Goal: Task Accomplishment & Management: Use online tool/utility

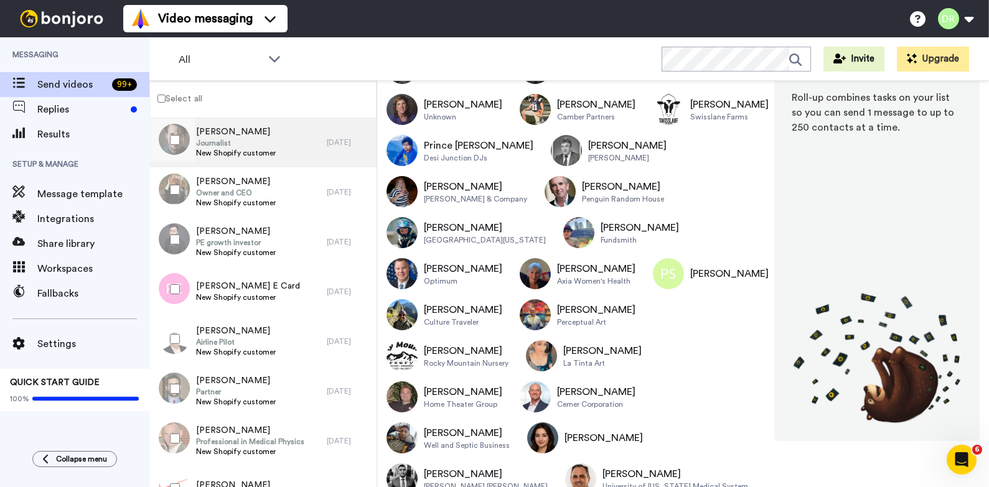
scroll to position [2323, 0]
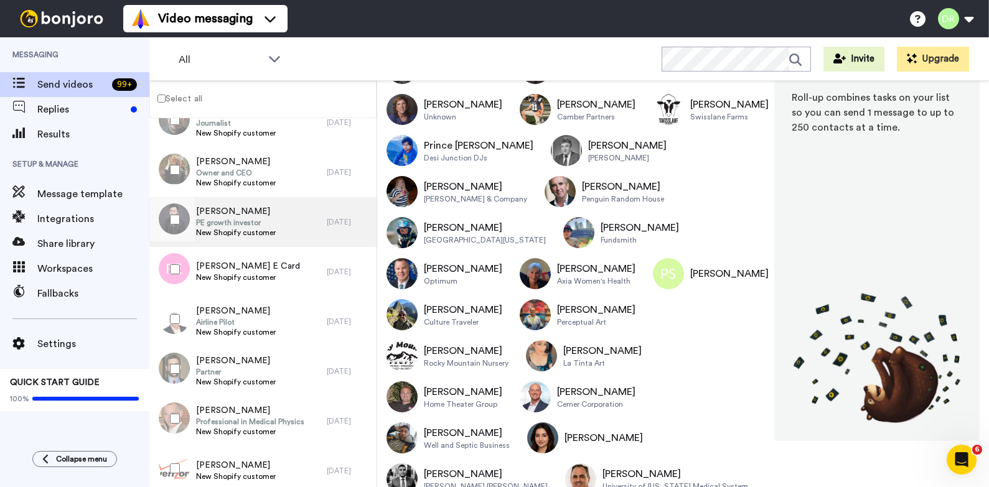
click at [231, 225] on span "PE growth investor" at bounding box center [236, 223] width 80 height 10
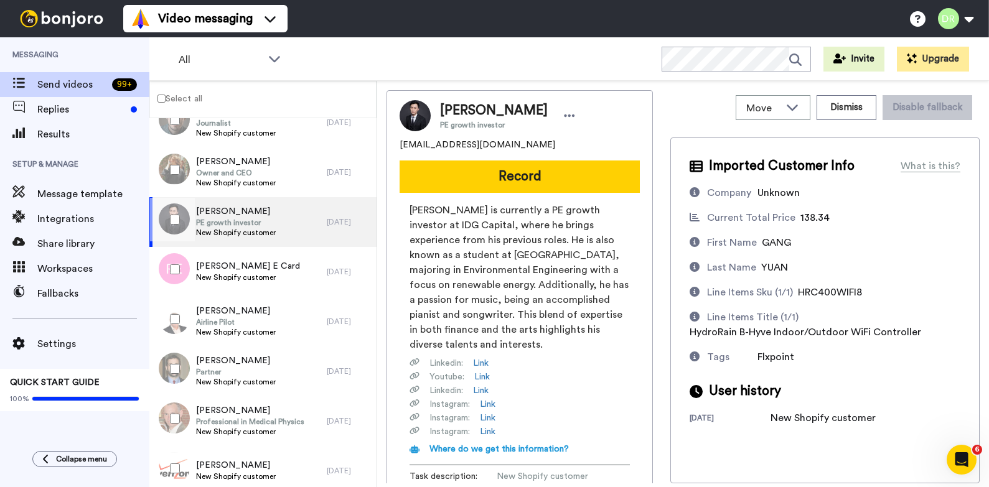
scroll to position [123, 0]
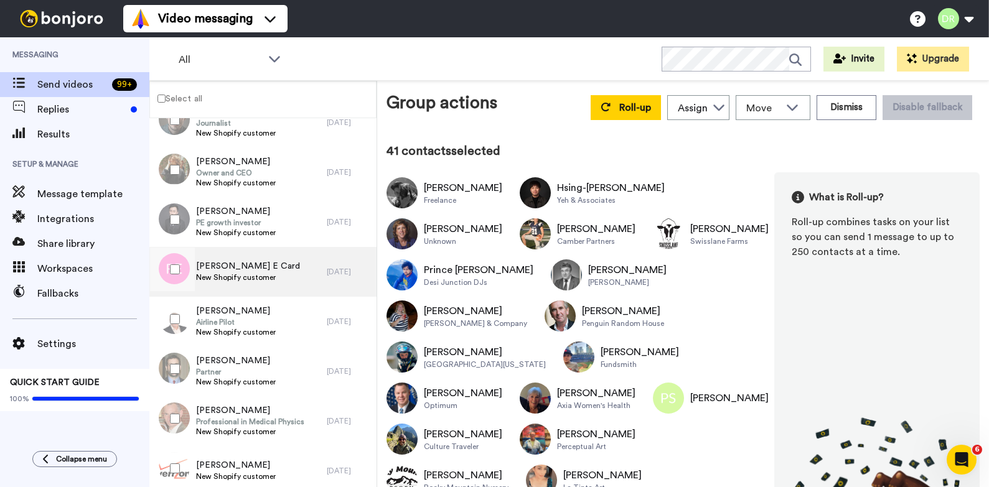
click at [232, 264] on span "[PERSON_NAME] E Card" at bounding box center [248, 266] width 104 height 12
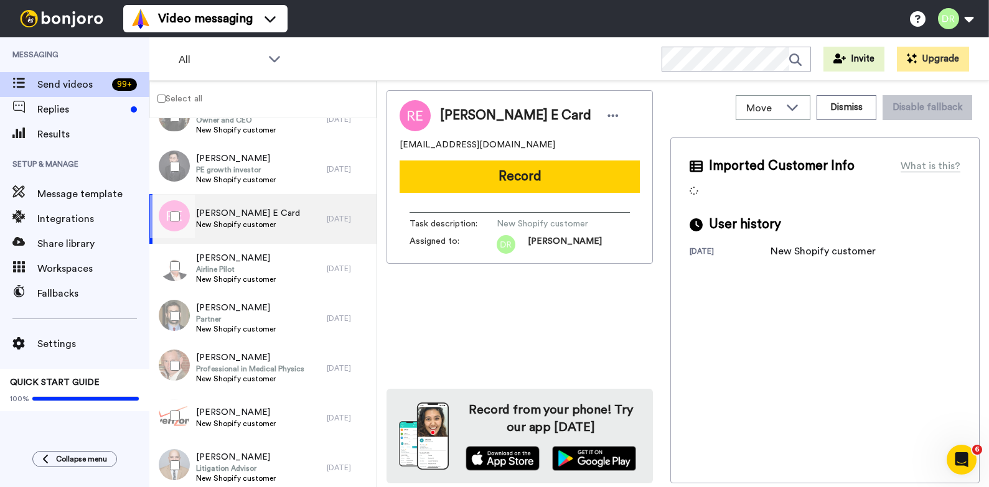
scroll to position [2383, 0]
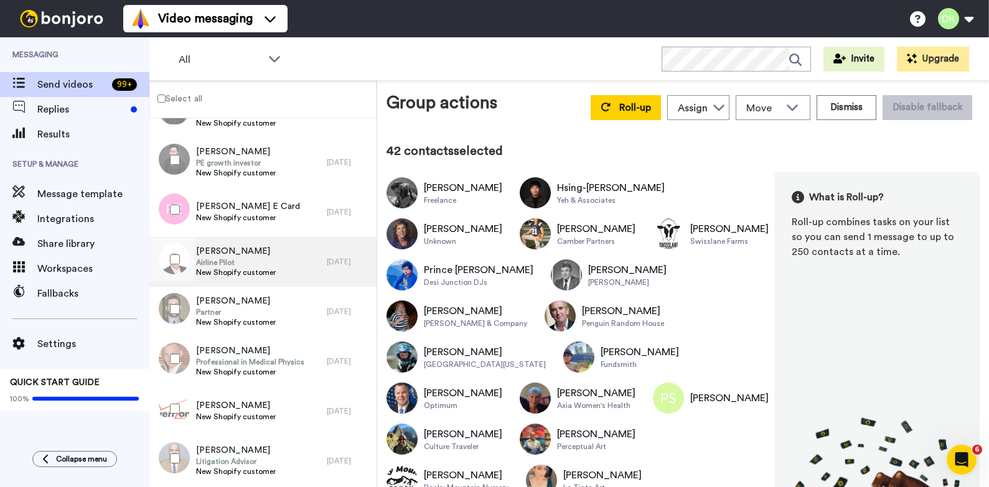
click at [215, 258] on span "Airline Pilot" at bounding box center [236, 263] width 80 height 10
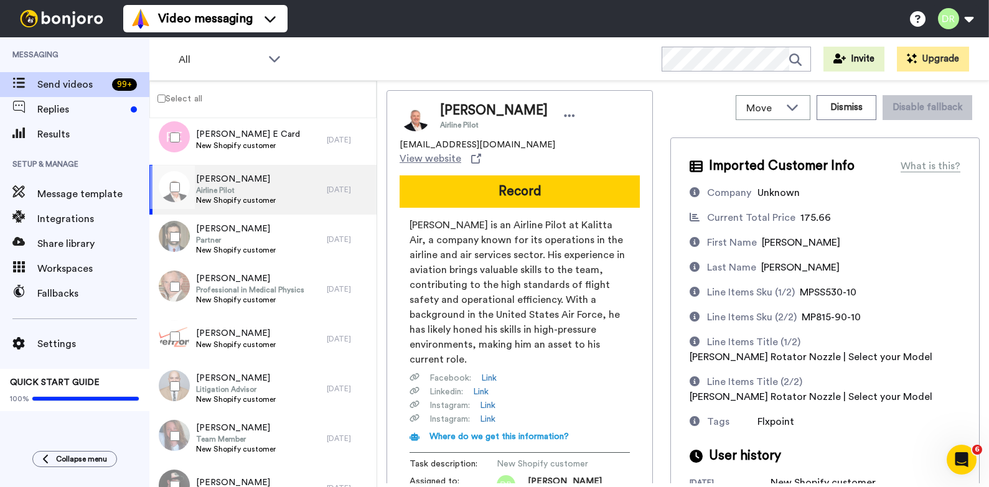
scroll to position [98, 0]
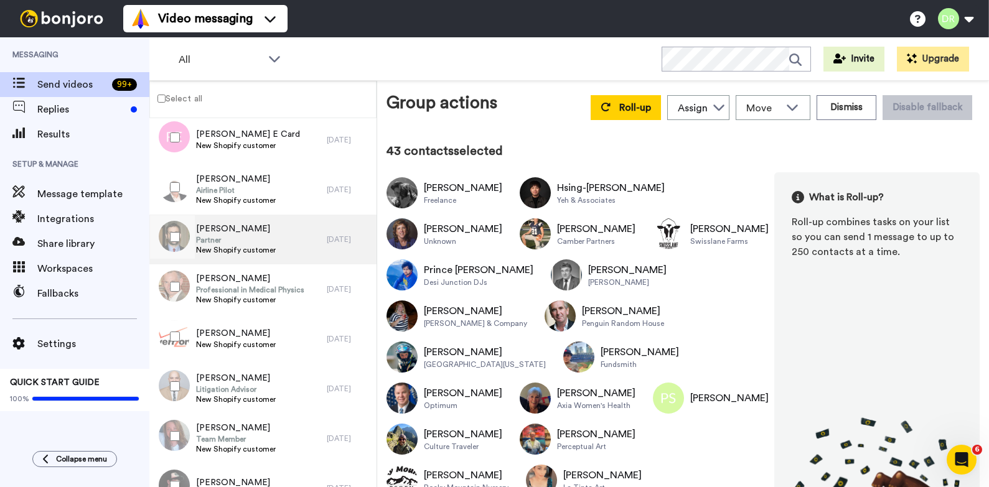
click at [214, 231] on span "[PERSON_NAME]" at bounding box center [236, 229] width 80 height 12
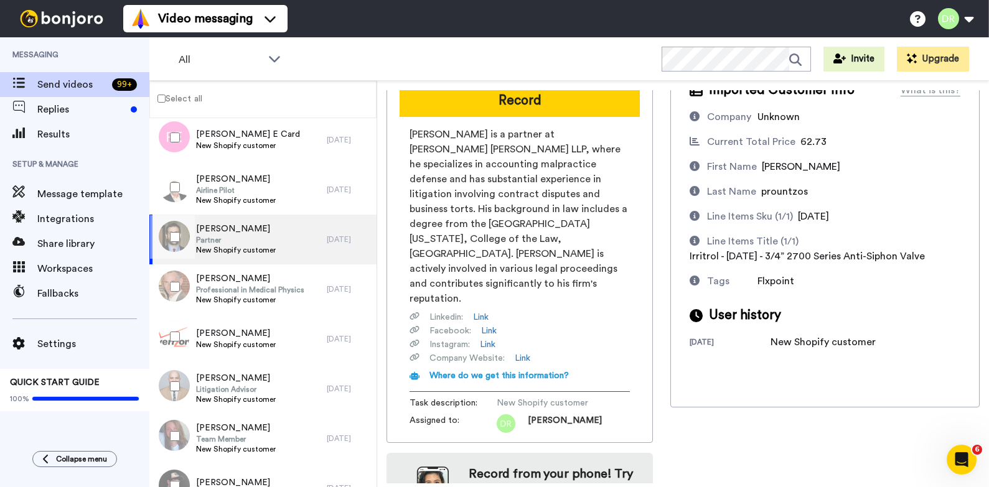
scroll to position [110, 0]
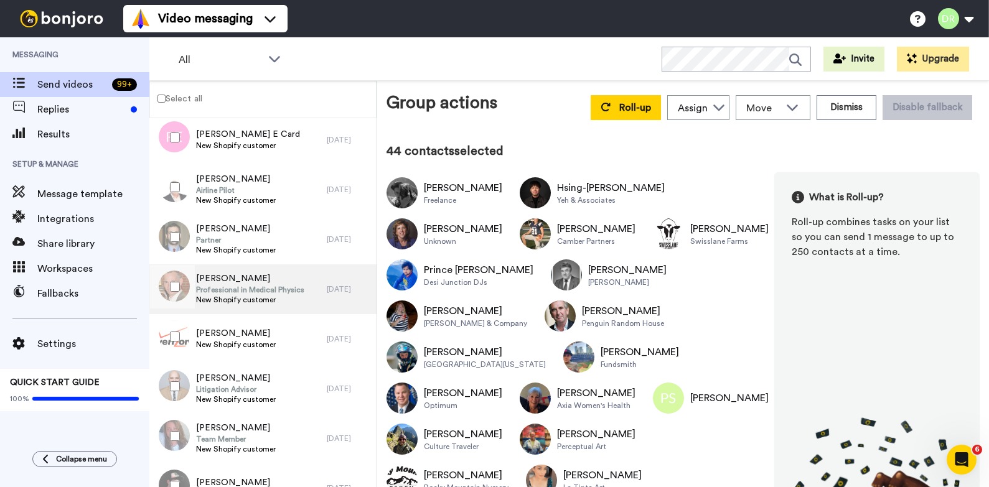
click at [240, 288] on span "Professional in Medical Physics" at bounding box center [250, 290] width 108 height 10
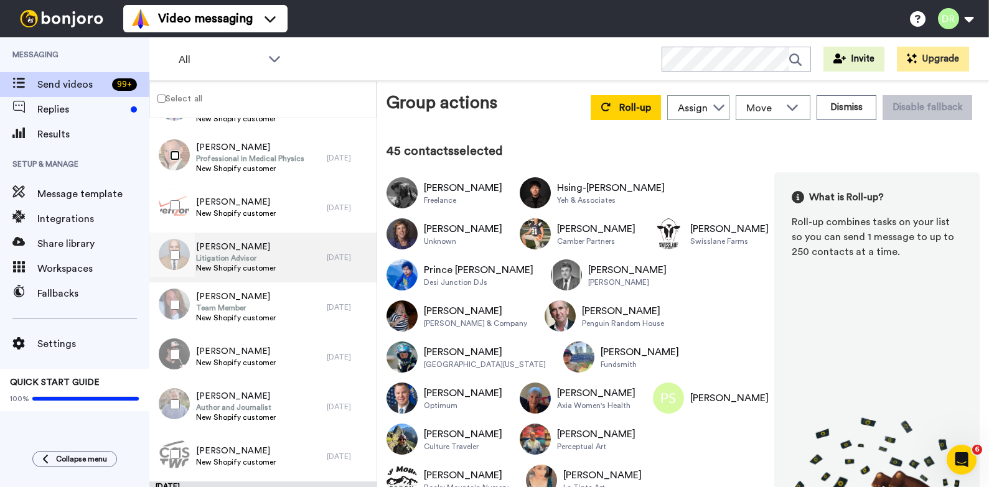
scroll to position [2590, 0]
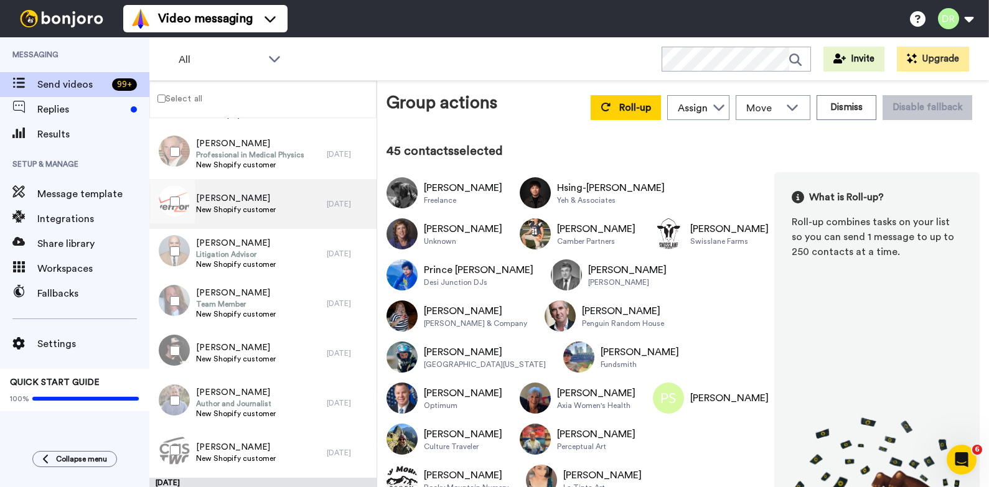
click at [245, 201] on span "[PERSON_NAME]" at bounding box center [236, 198] width 80 height 12
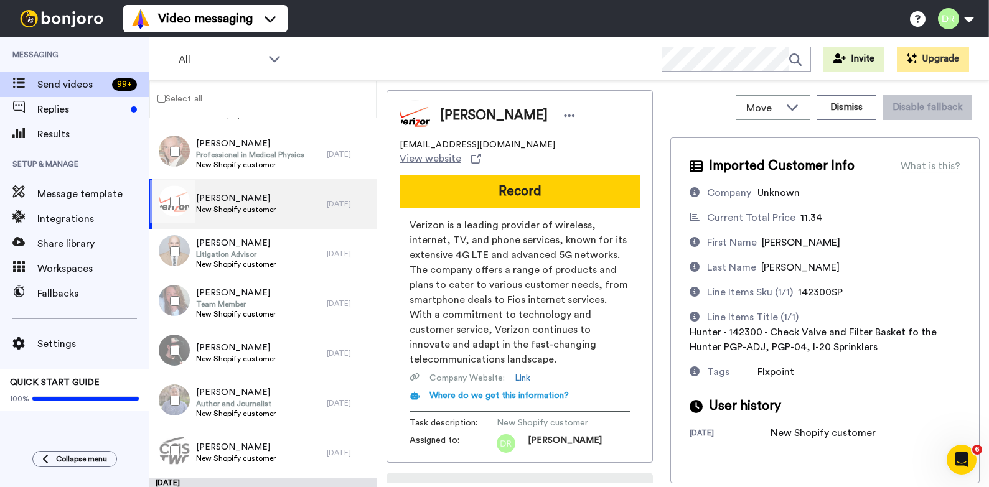
scroll to position [72, 0]
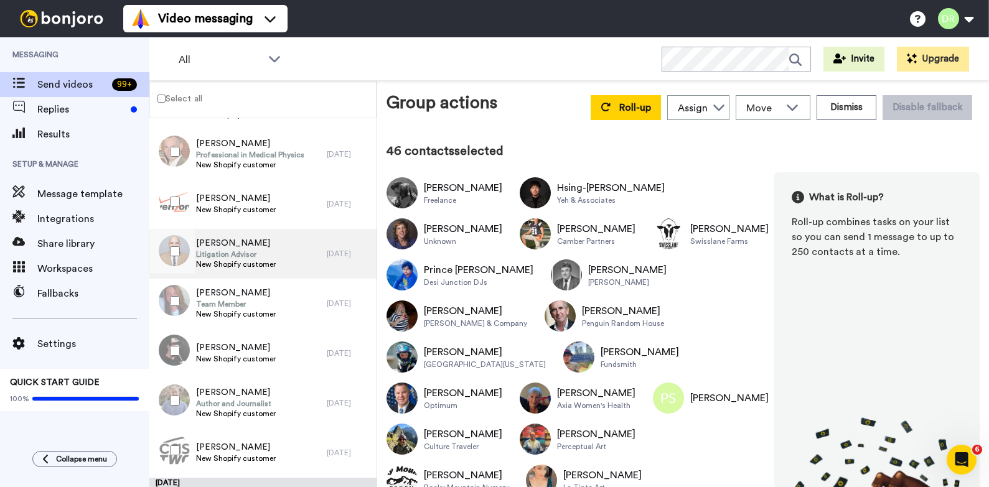
click at [243, 250] on span "Litigation Advisor" at bounding box center [236, 255] width 80 height 10
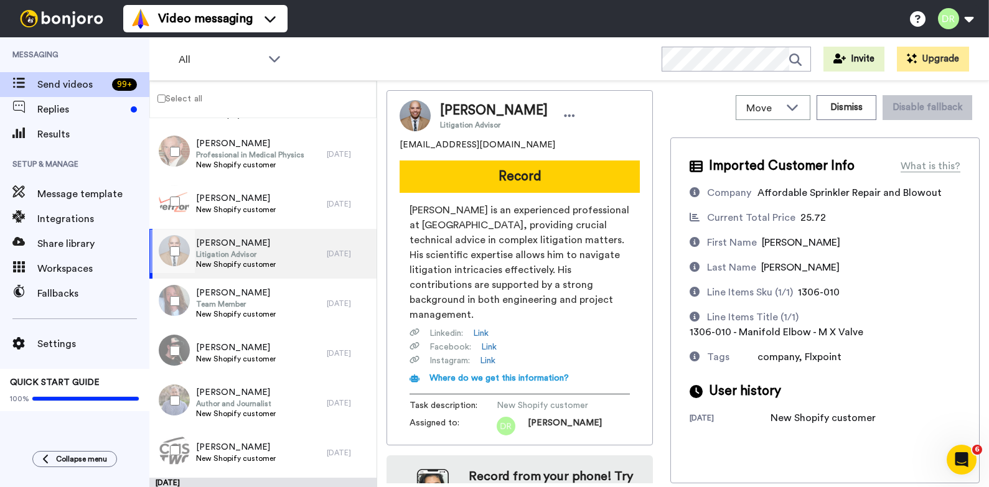
scroll to position [52, 0]
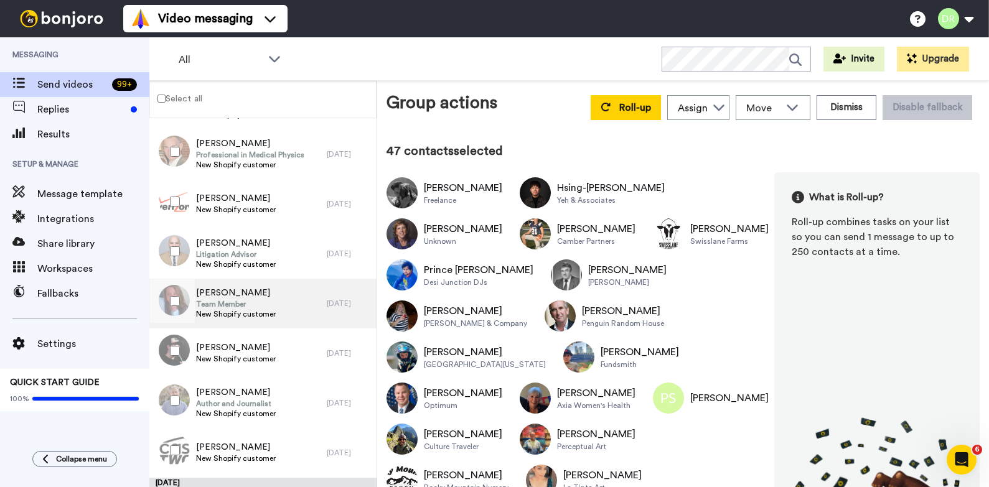
click at [217, 294] on span "[PERSON_NAME]" at bounding box center [236, 293] width 80 height 12
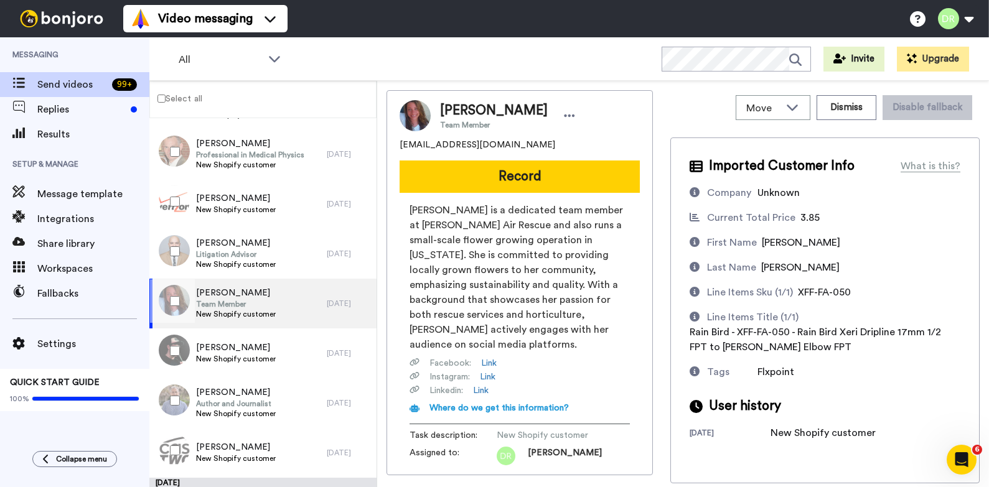
scroll to position [82, 0]
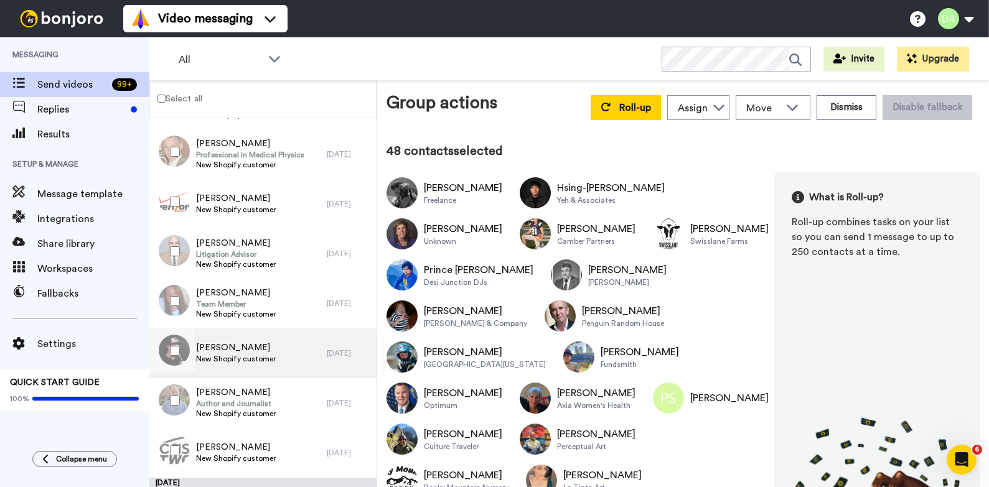
click at [211, 342] on span "[PERSON_NAME]" at bounding box center [236, 348] width 80 height 12
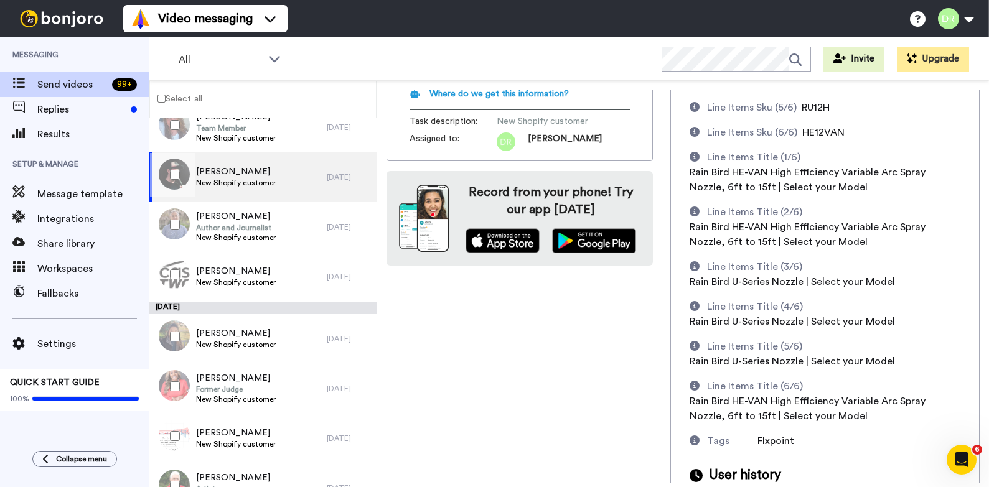
scroll to position [330, 0]
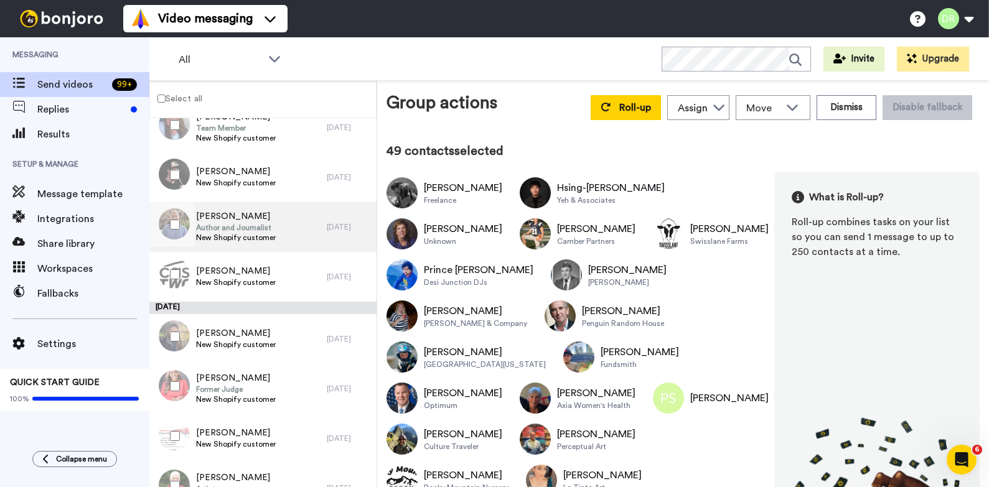
click at [220, 217] on span "[PERSON_NAME]" at bounding box center [236, 216] width 80 height 12
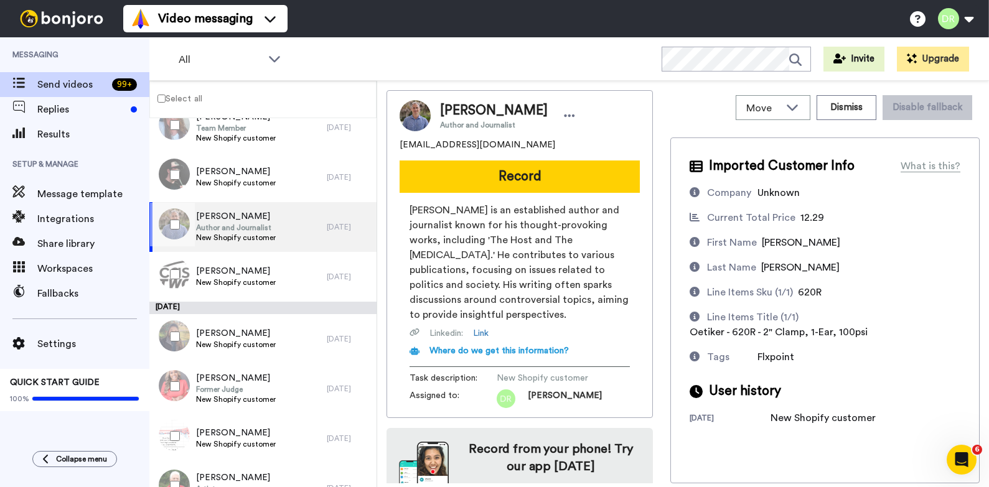
scroll to position [24, 0]
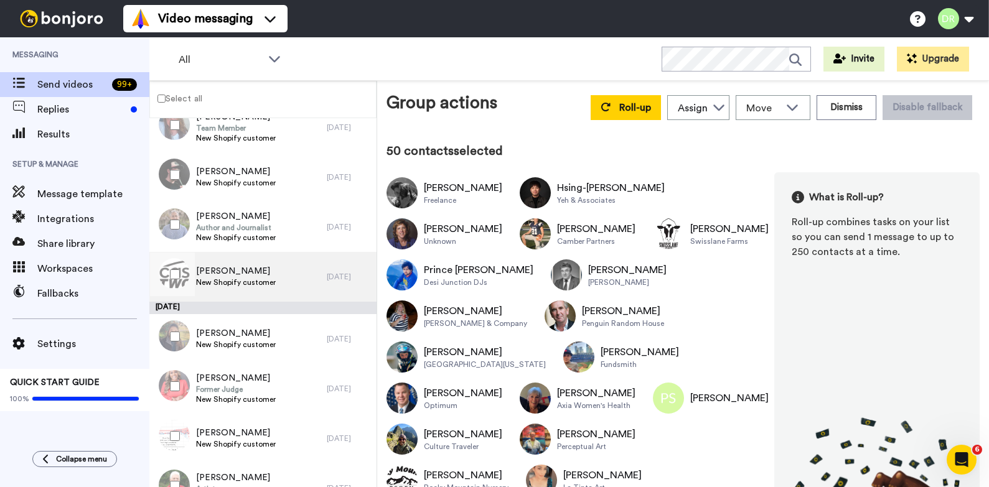
click at [215, 272] on span "[PERSON_NAME]" at bounding box center [236, 271] width 80 height 12
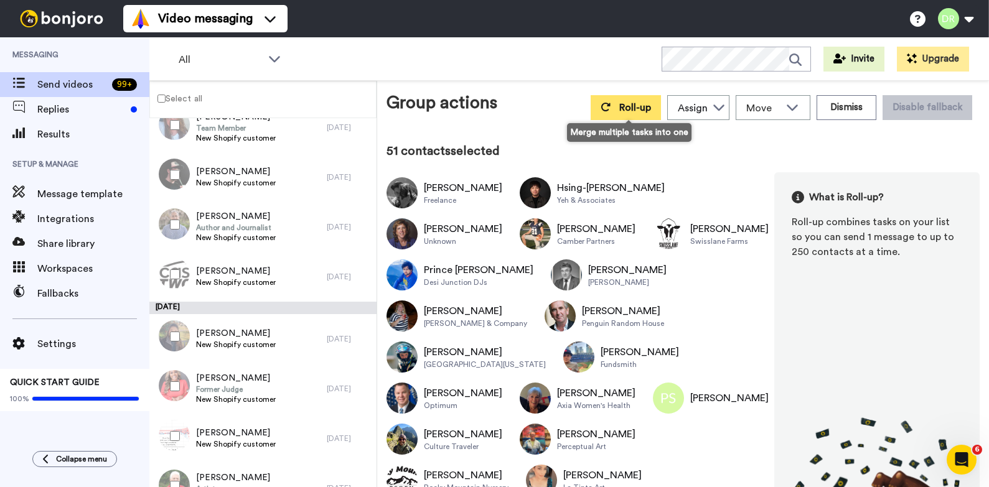
click at [633, 110] on span "Roll-up" at bounding box center [635, 108] width 32 height 10
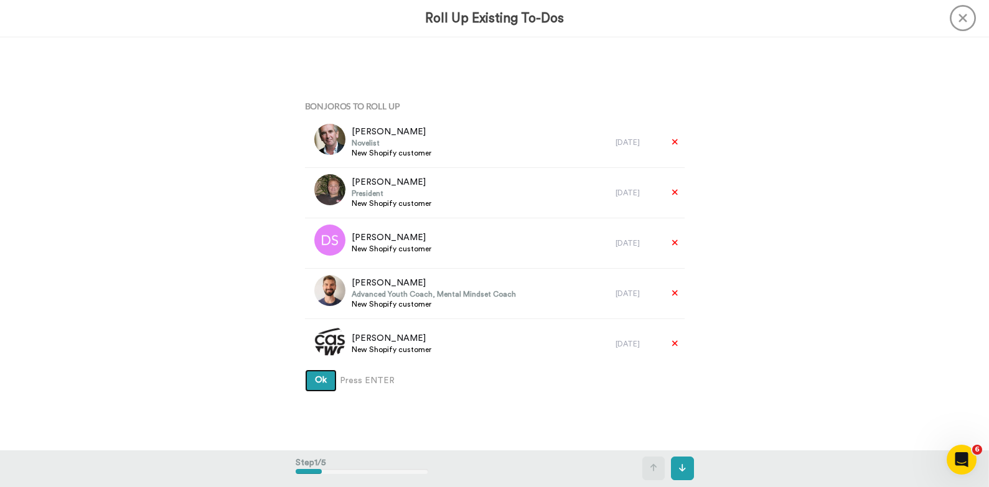
click at [324, 385] on span "Ok" at bounding box center [321, 380] width 12 height 9
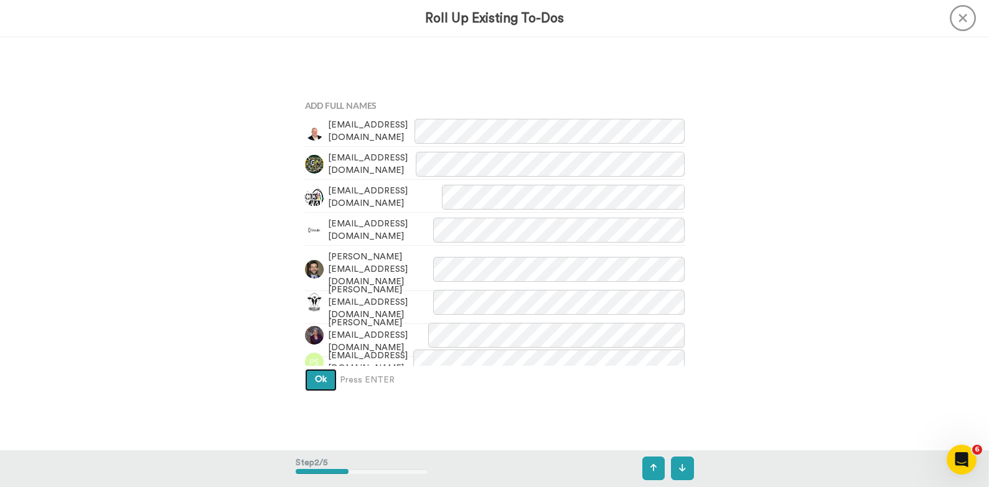
click at [318, 386] on button "Ok" at bounding box center [321, 380] width 32 height 22
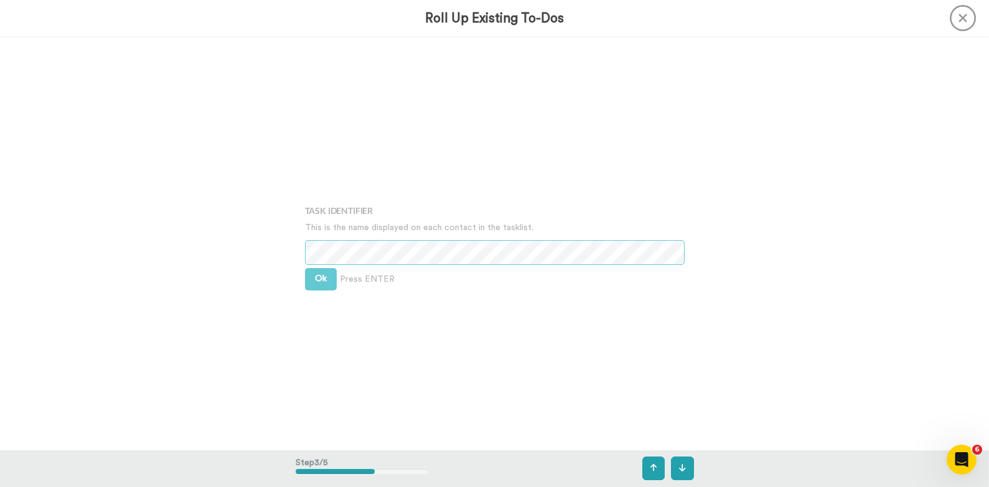
scroll to position [827, 0]
click at [319, 276] on span "Ok" at bounding box center [321, 277] width 12 height 9
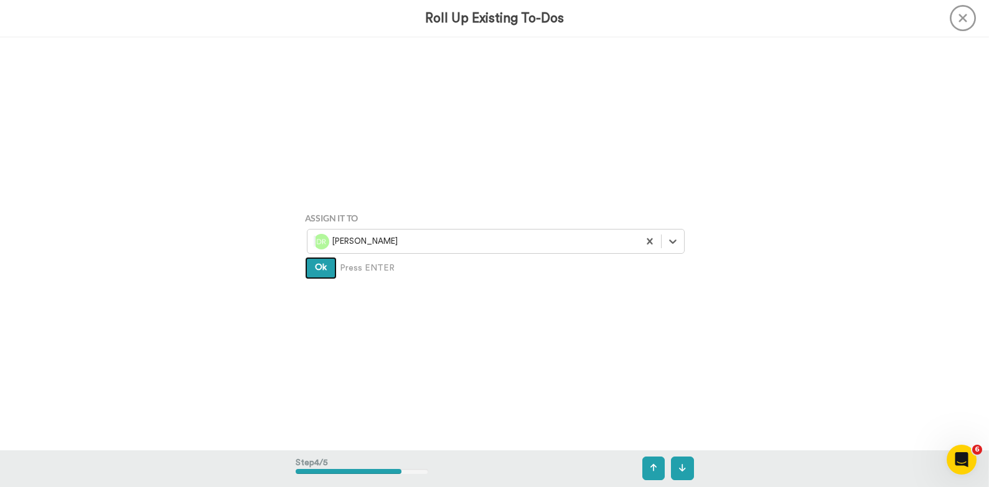
click at [320, 264] on span "Ok" at bounding box center [321, 267] width 12 height 9
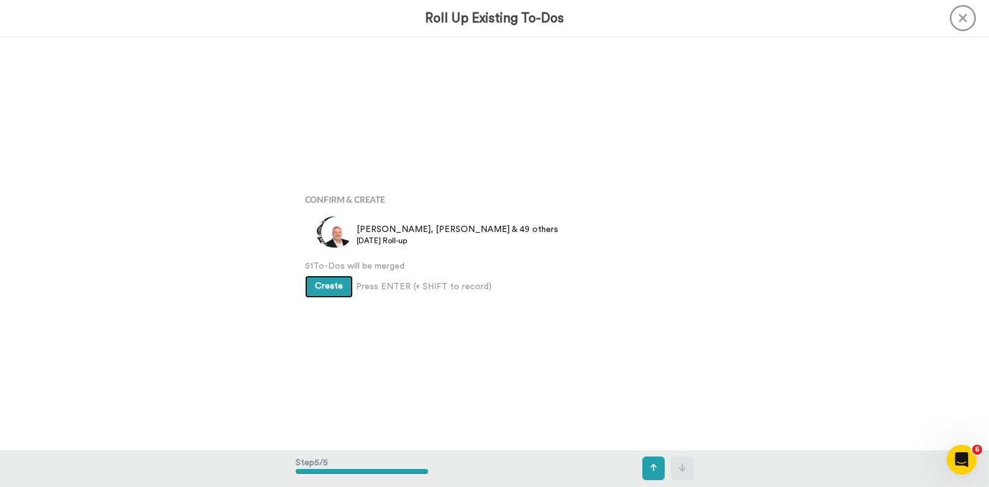
scroll to position [1653, 0]
click at [330, 286] on span "Create" at bounding box center [329, 286] width 28 height 9
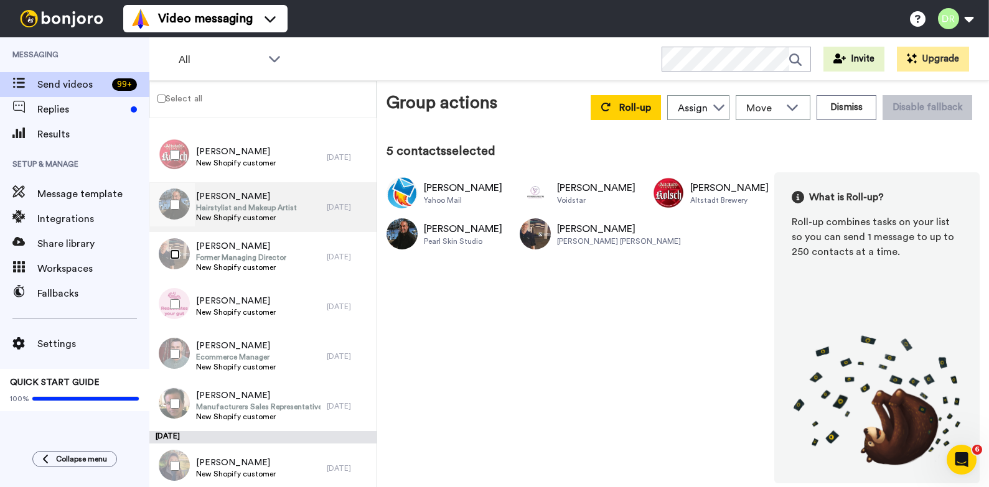
scroll to position [139, 0]
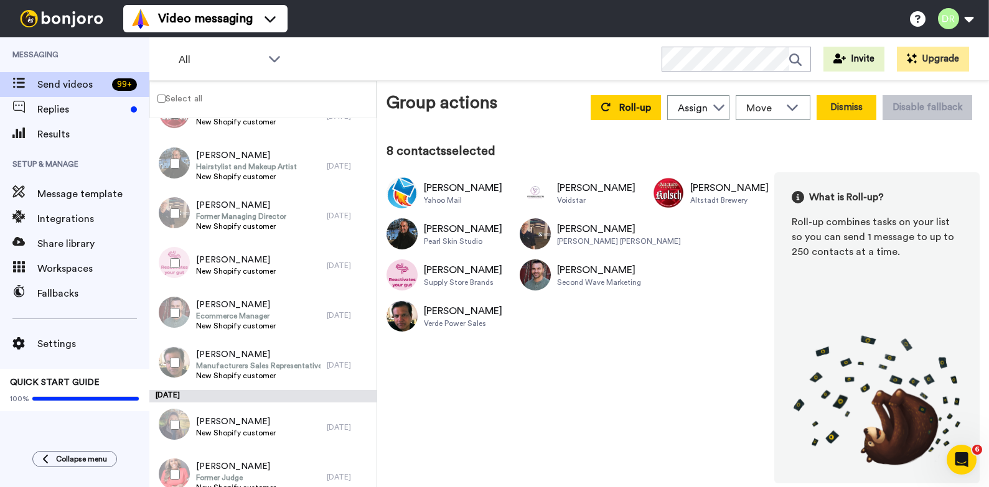
click at [843, 110] on button "Dismiss" at bounding box center [846, 107] width 60 height 25
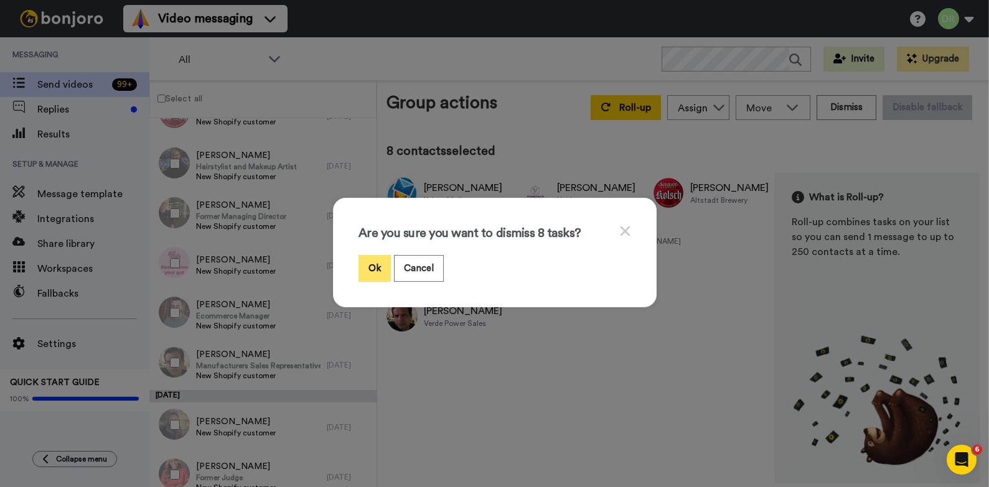
click at [377, 265] on button "Ok" at bounding box center [374, 268] width 32 height 27
